Goal: Use online tool/utility: Utilize a website feature to perform a specific function

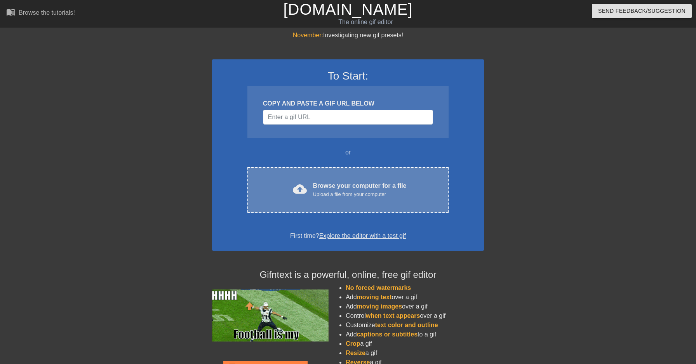
click at [325, 182] on div "Browse your computer for a file Upload a file from your computer" at bounding box center [360, 189] width 94 height 17
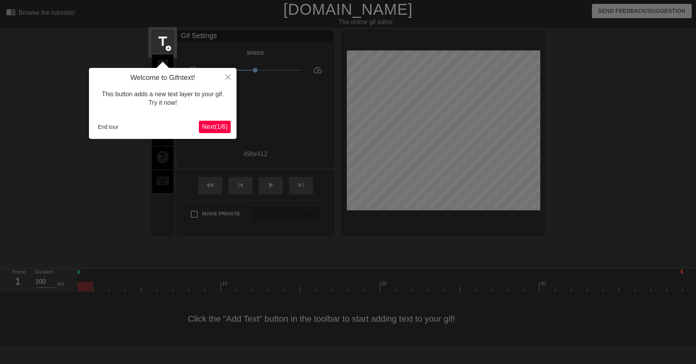
click at [216, 125] on span "Next ( 1 / 6 )" at bounding box center [215, 126] width 26 height 7
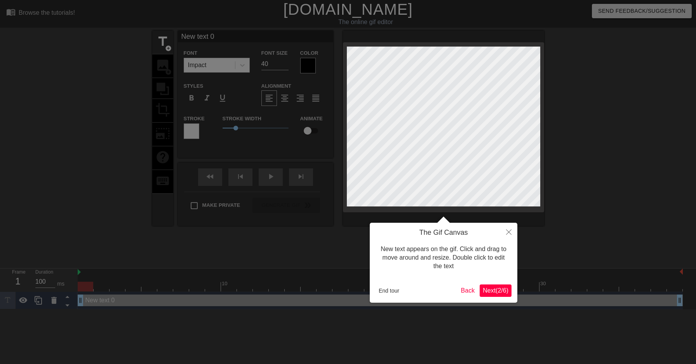
click at [490, 292] on span "Next ( 2 / 6 )" at bounding box center [496, 290] width 26 height 7
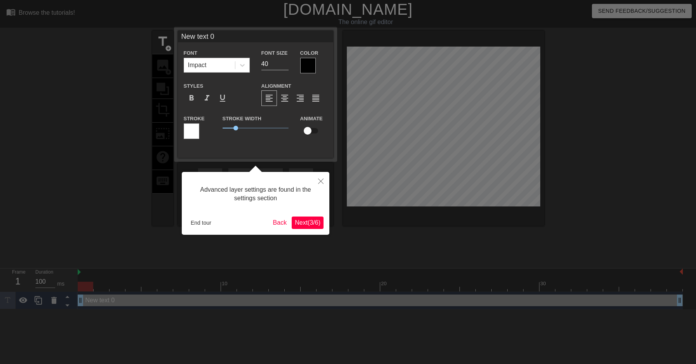
click at [299, 223] on span "Next ( 3 / 6 )" at bounding box center [308, 222] width 26 height 7
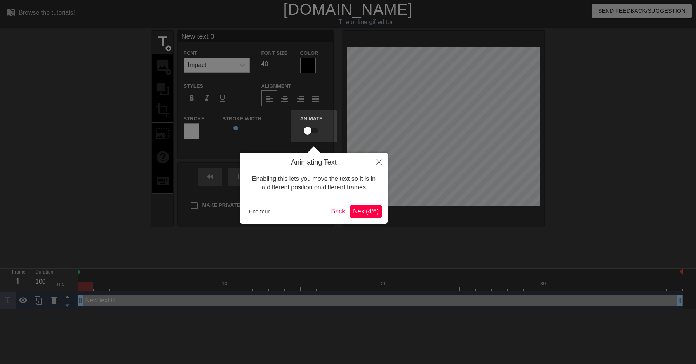
click at [361, 212] on span "Next ( 4 / 6 )" at bounding box center [366, 211] width 26 height 7
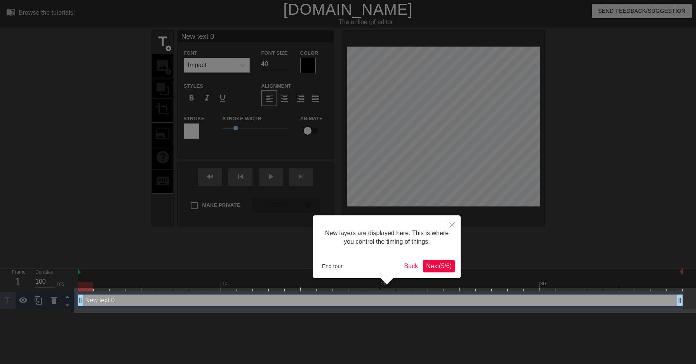
click at [439, 269] on span "Next ( 5 / 6 )" at bounding box center [439, 266] width 26 height 7
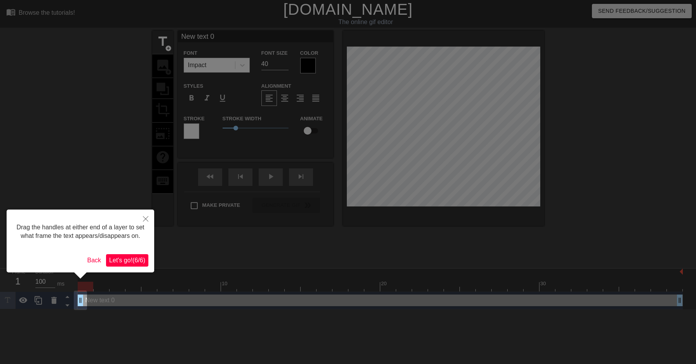
click at [120, 264] on span "Let's go! ( 6 / 6 )" at bounding box center [127, 260] width 36 height 7
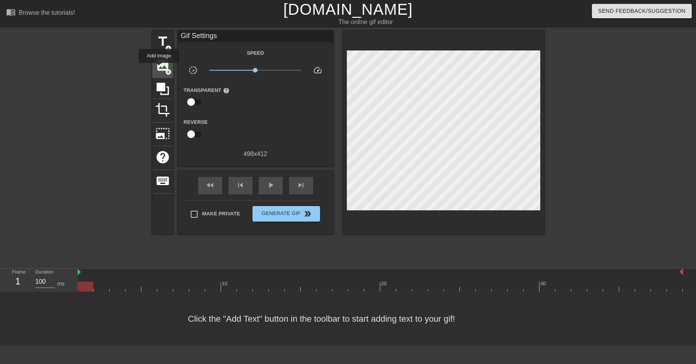
click at [159, 68] on span "image" at bounding box center [162, 65] width 15 height 15
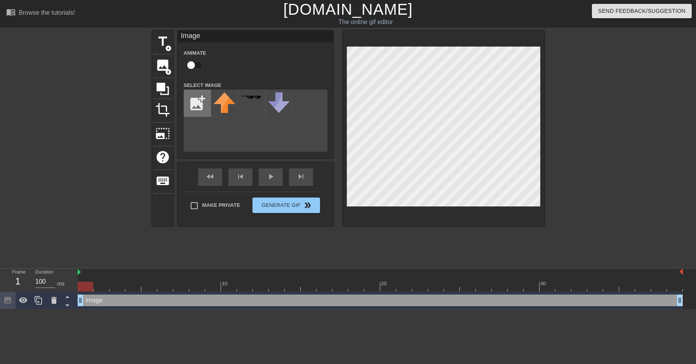
click at [198, 108] on input "file" at bounding box center [197, 103] width 26 height 26
type input "C:\fakepath\MorsevilleFlag.png"
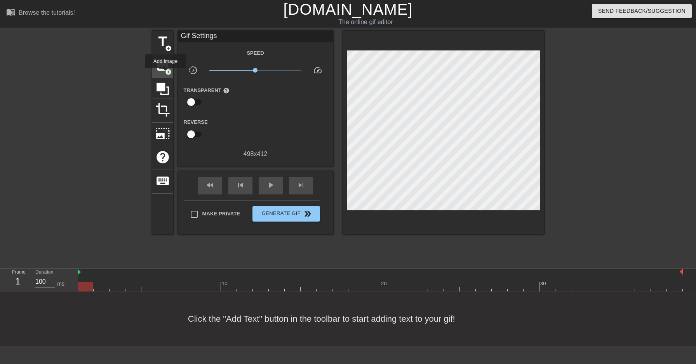
click at [162, 71] on span "image" at bounding box center [162, 65] width 15 height 15
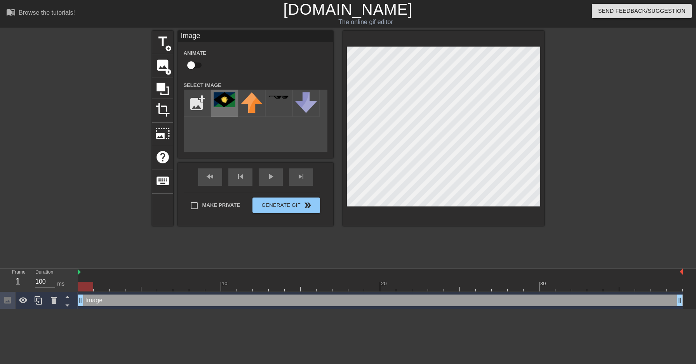
click at [226, 104] on img at bounding box center [225, 99] width 22 height 15
click at [579, 104] on div at bounding box center [611, 147] width 116 height 233
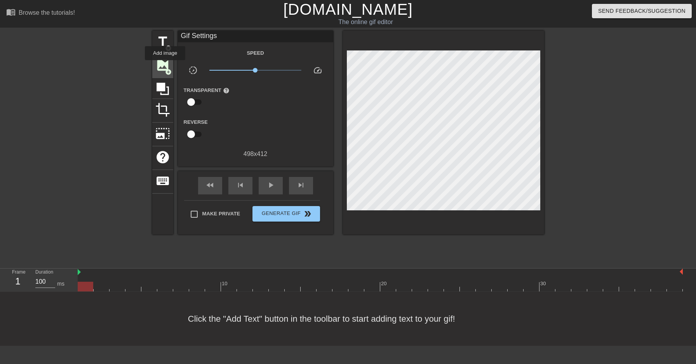
click at [165, 65] on span "image" at bounding box center [162, 65] width 15 height 15
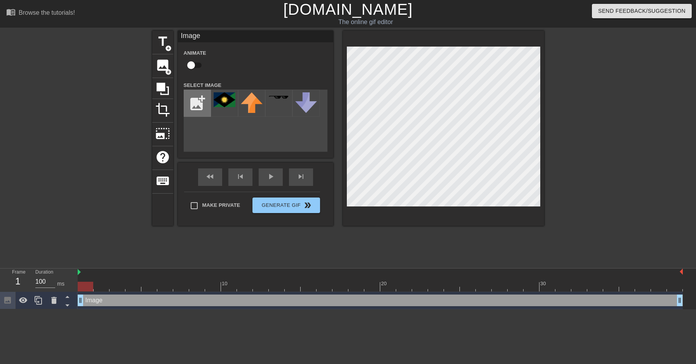
click at [203, 101] on input "file" at bounding box center [197, 103] width 26 height 26
type input "C:\fakepath\MorsevilleFlag.png"
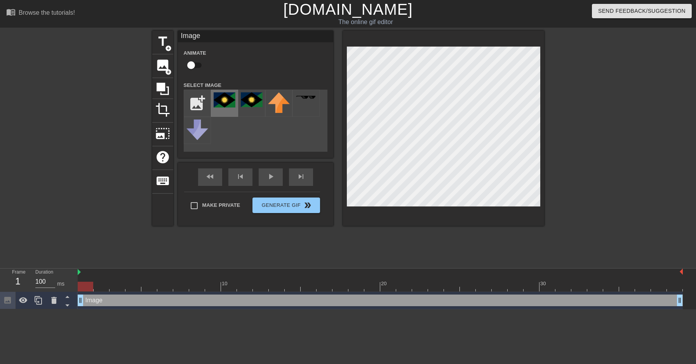
click at [224, 105] on img at bounding box center [225, 99] width 22 height 15
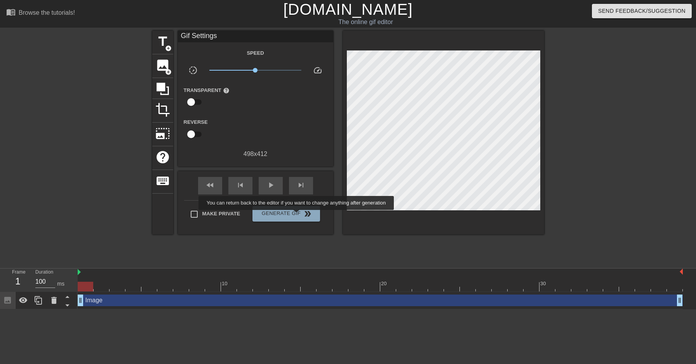
click at [301, 216] on span "Generate Gif double_arrow" at bounding box center [285, 213] width 61 height 9
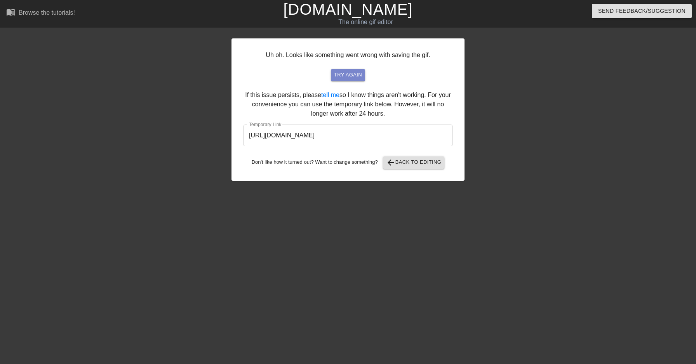
click at [346, 75] on span "try again" at bounding box center [348, 75] width 28 height 9
click at [405, 162] on span "arrow_back Back to Editing" at bounding box center [414, 162] width 56 height 9
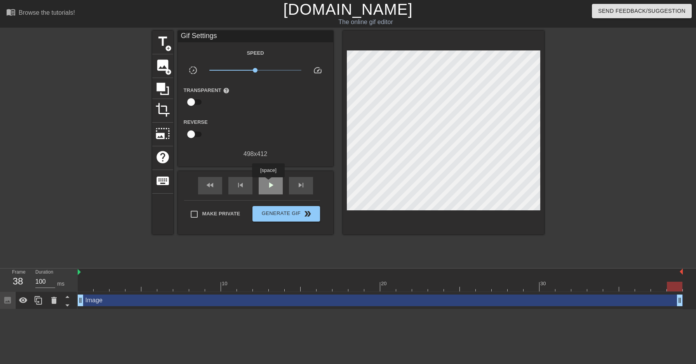
click at [269, 183] on span "play_arrow" at bounding box center [270, 185] width 9 height 9
click at [269, 183] on span "pause" at bounding box center [270, 185] width 9 height 9
click at [202, 218] on label "Make Private" at bounding box center [213, 214] width 54 height 16
click at [202, 218] on input "Make Private" at bounding box center [194, 214] width 16 height 16
checkbox input "true"
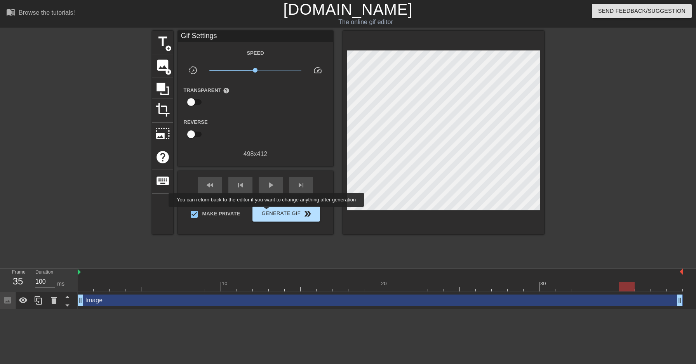
click at [271, 212] on span "Generate Gif double_arrow" at bounding box center [285, 213] width 61 height 9
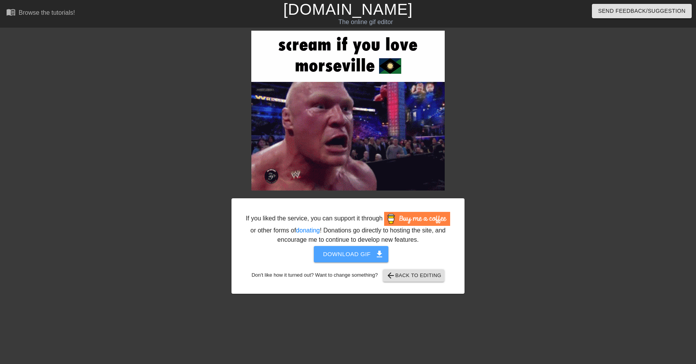
click at [356, 259] on span "Download gif get_app" at bounding box center [351, 254] width 56 height 10
